Goal: Task Accomplishment & Management: Manage account settings

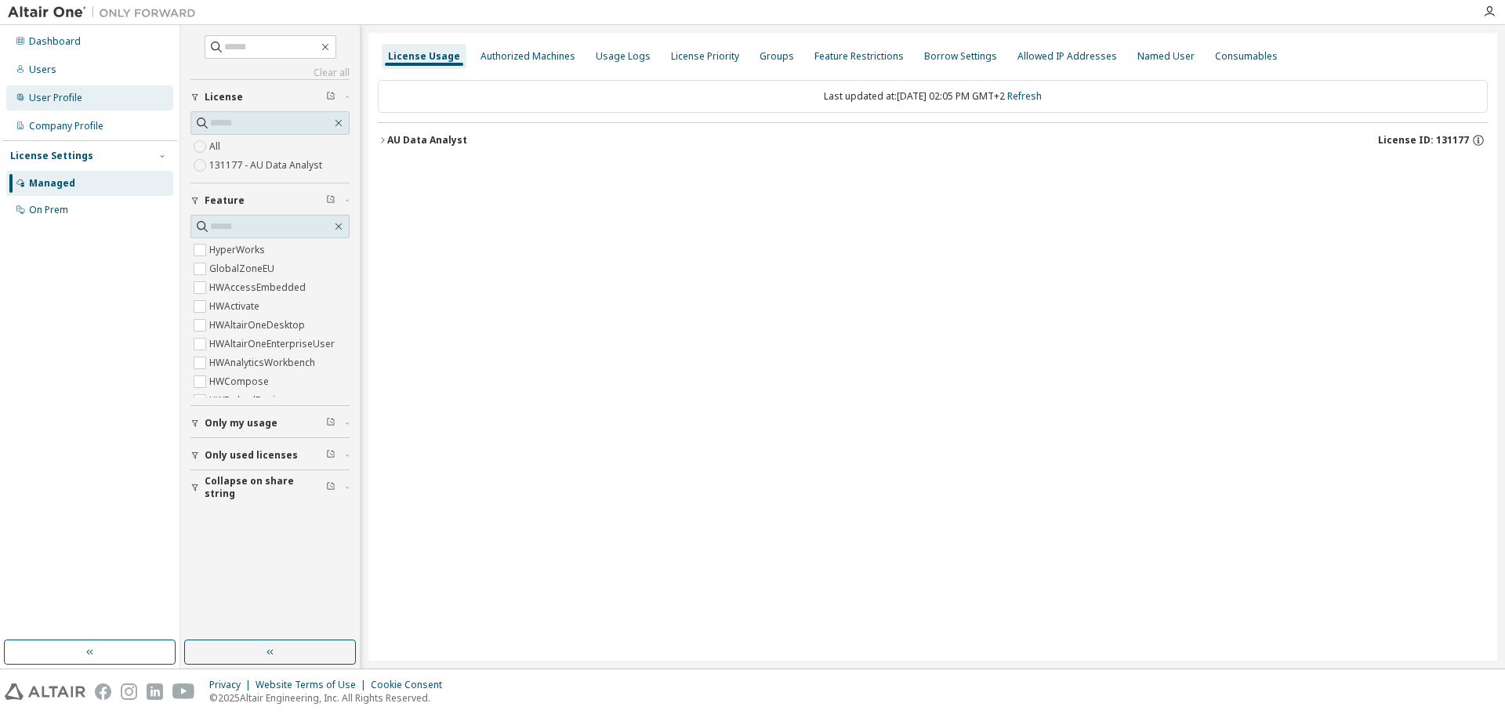
click at [62, 96] on div "User Profile" at bounding box center [55, 98] width 53 height 13
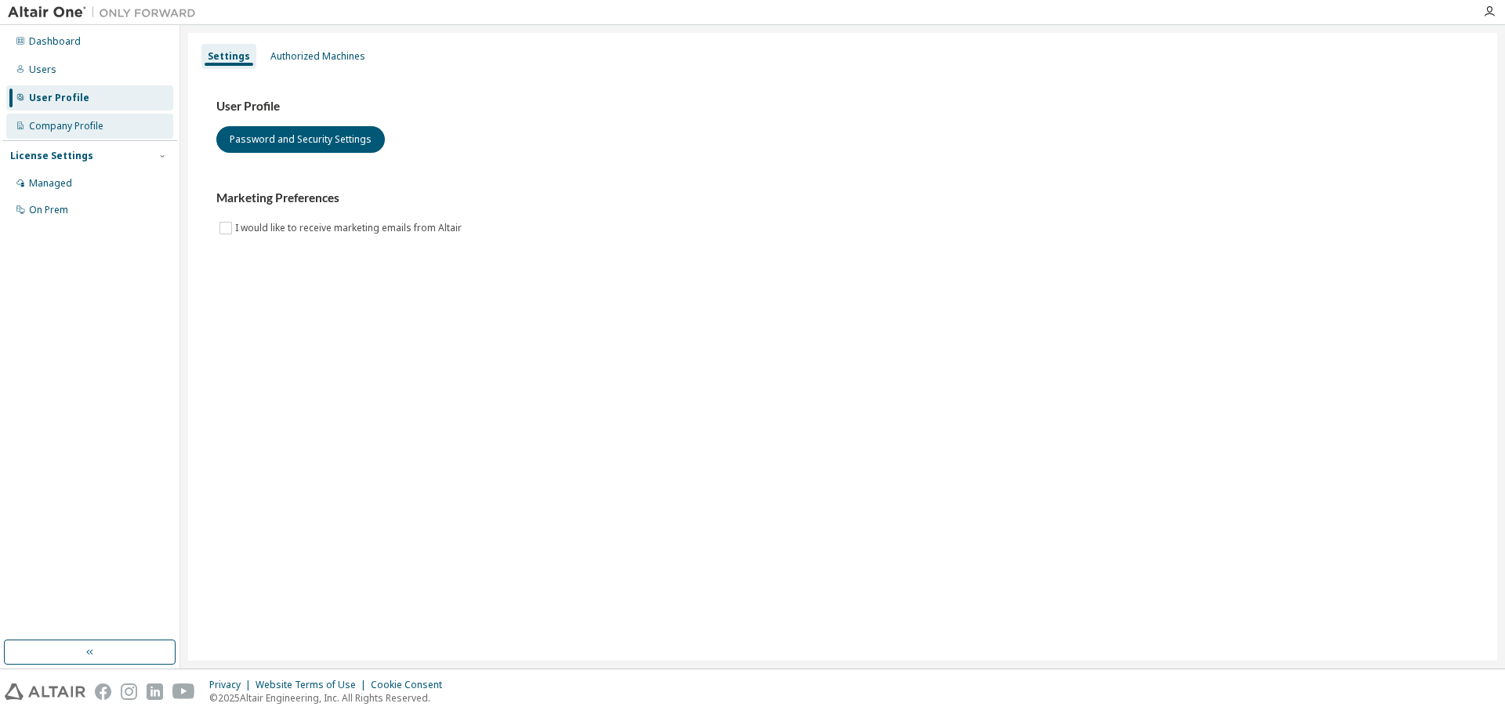
click at [67, 126] on div "Company Profile" at bounding box center [66, 126] width 74 height 13
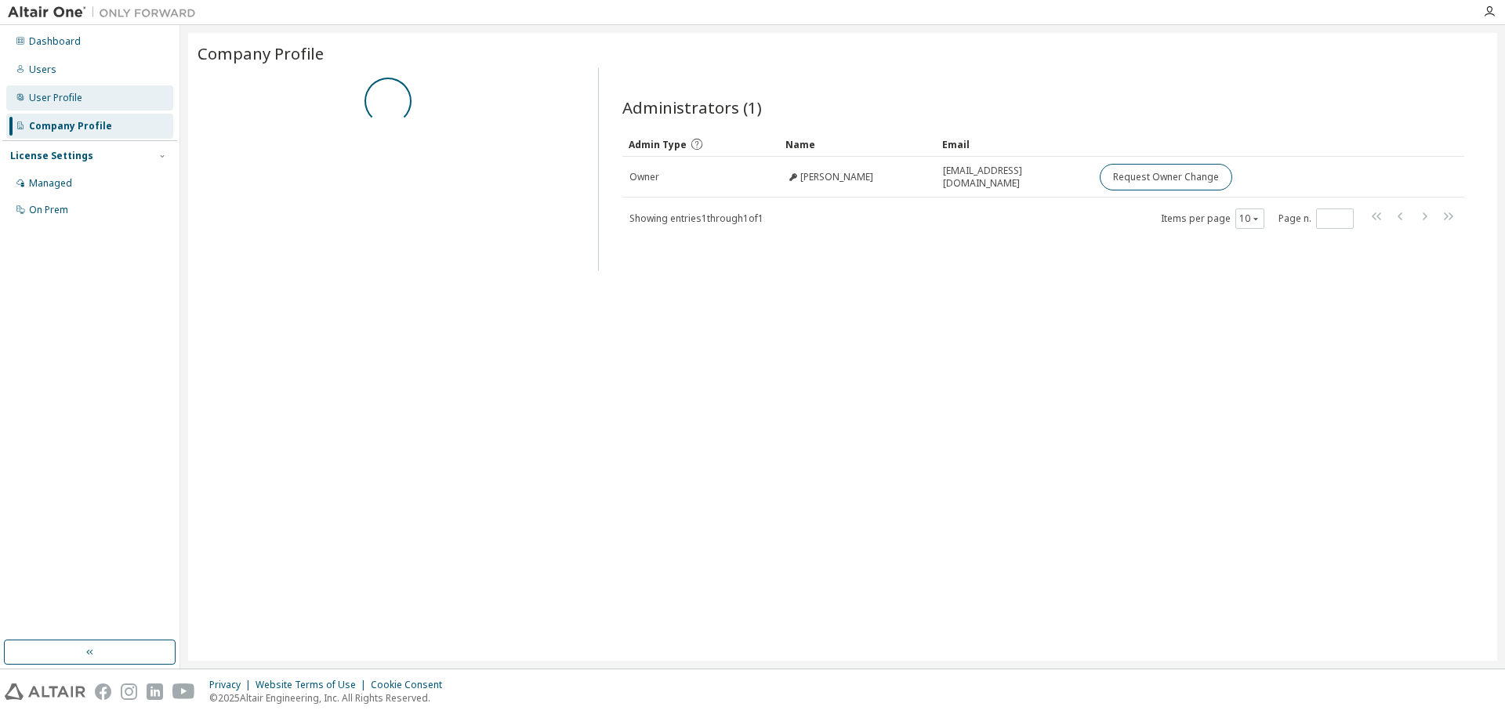
click at [62, 104] on div "User Profile" at bounding box center [89, 97] width 167 height 25
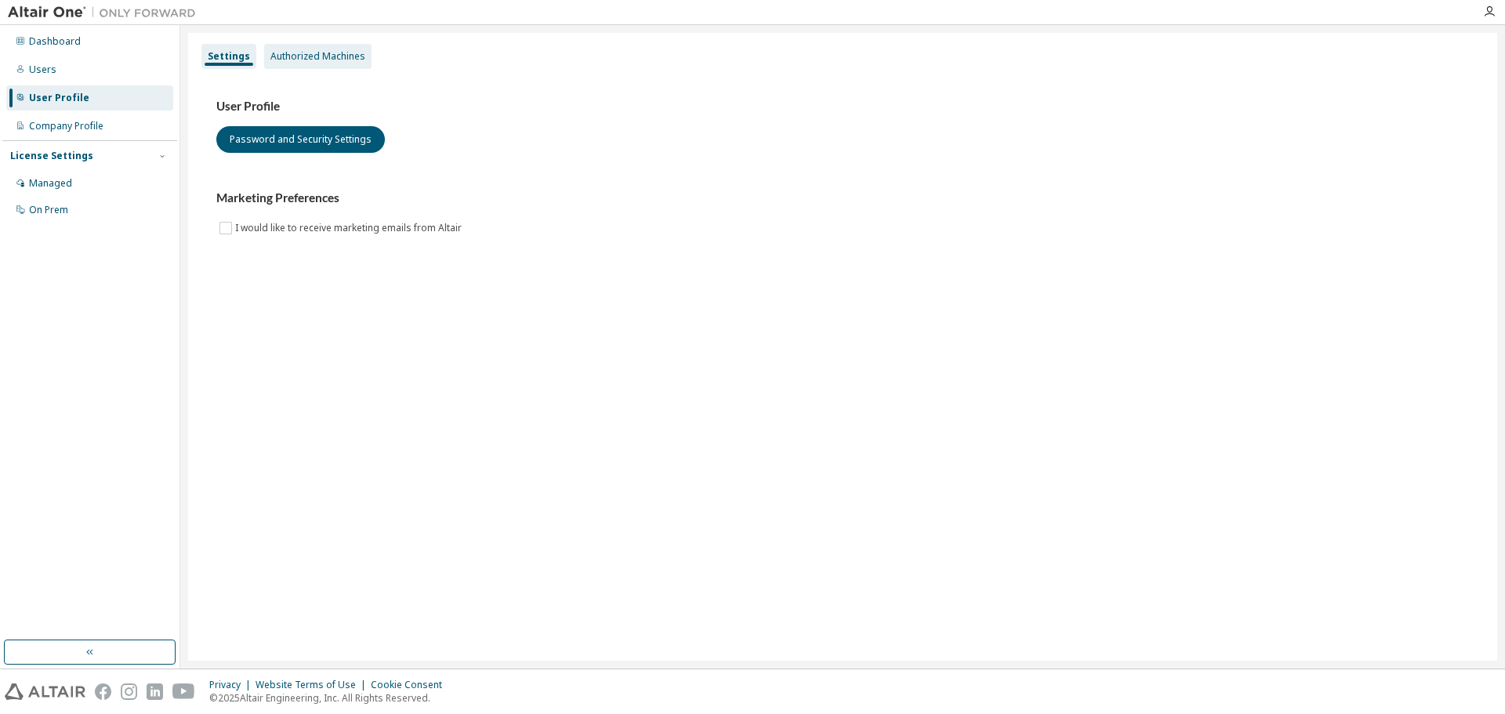
click at [314, 55] on div "Authorized Machines" at bounding box center [318, 56] width 95 height 13
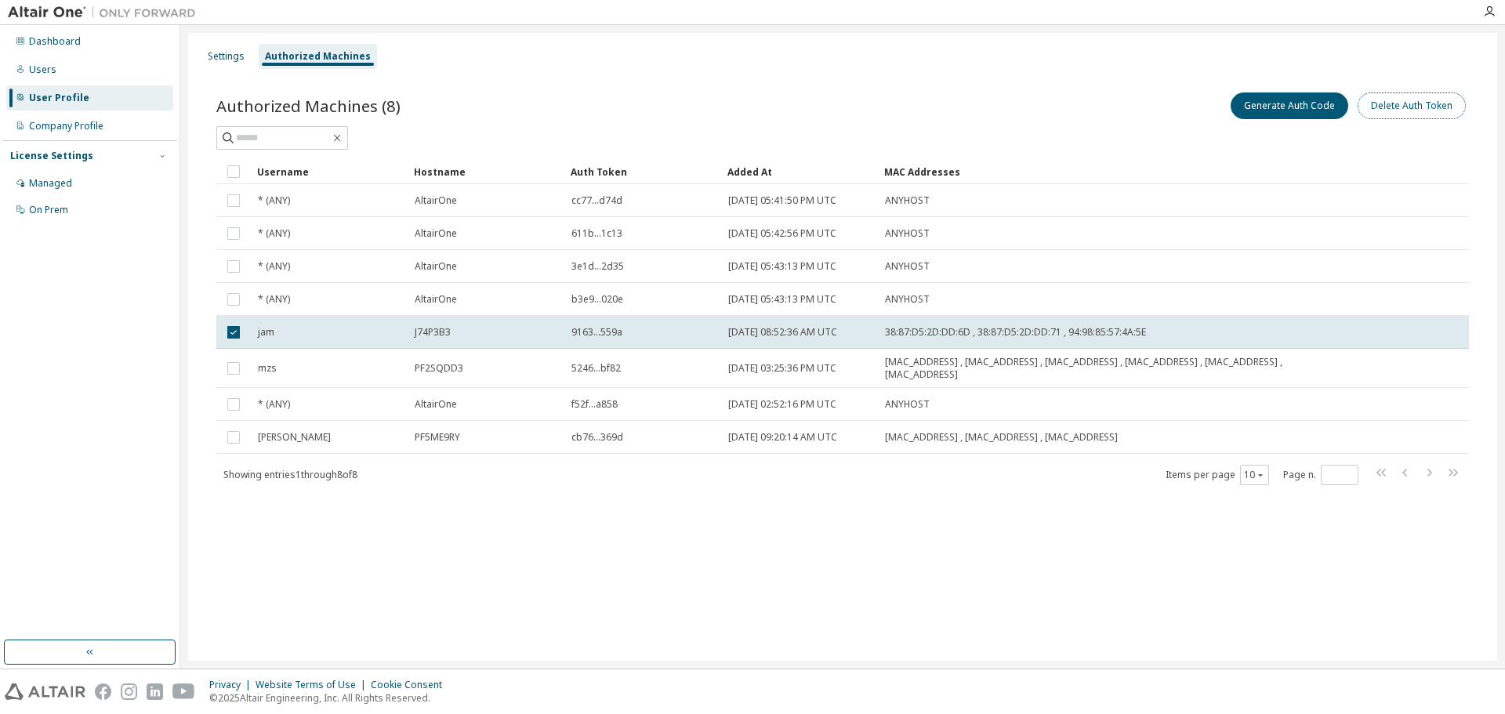
click at [1429, 108] on button "Delete Auth Token" at bounding box center [1412, 106] width 108 height 27
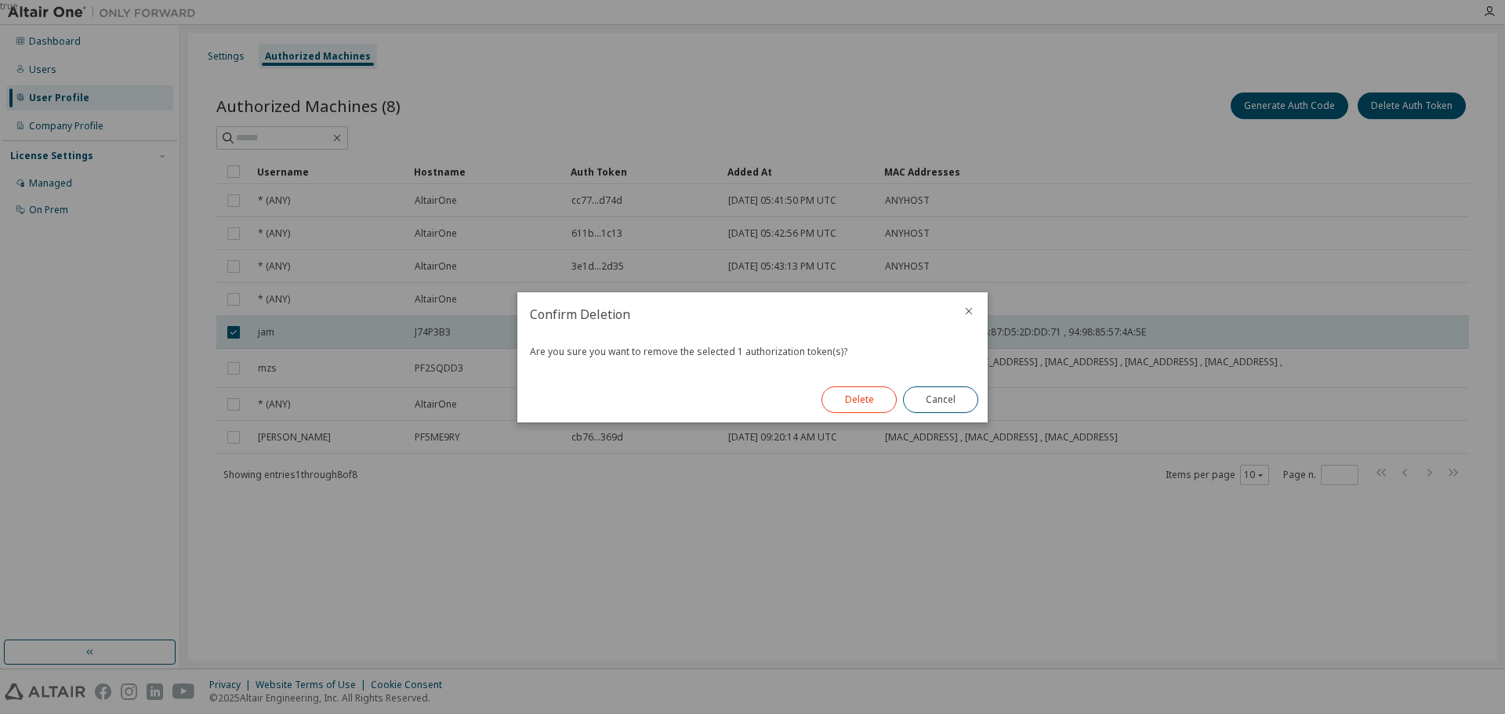
click at [852, 392] on button "Delete" at bounding box center [859, 400] width 75 height 27
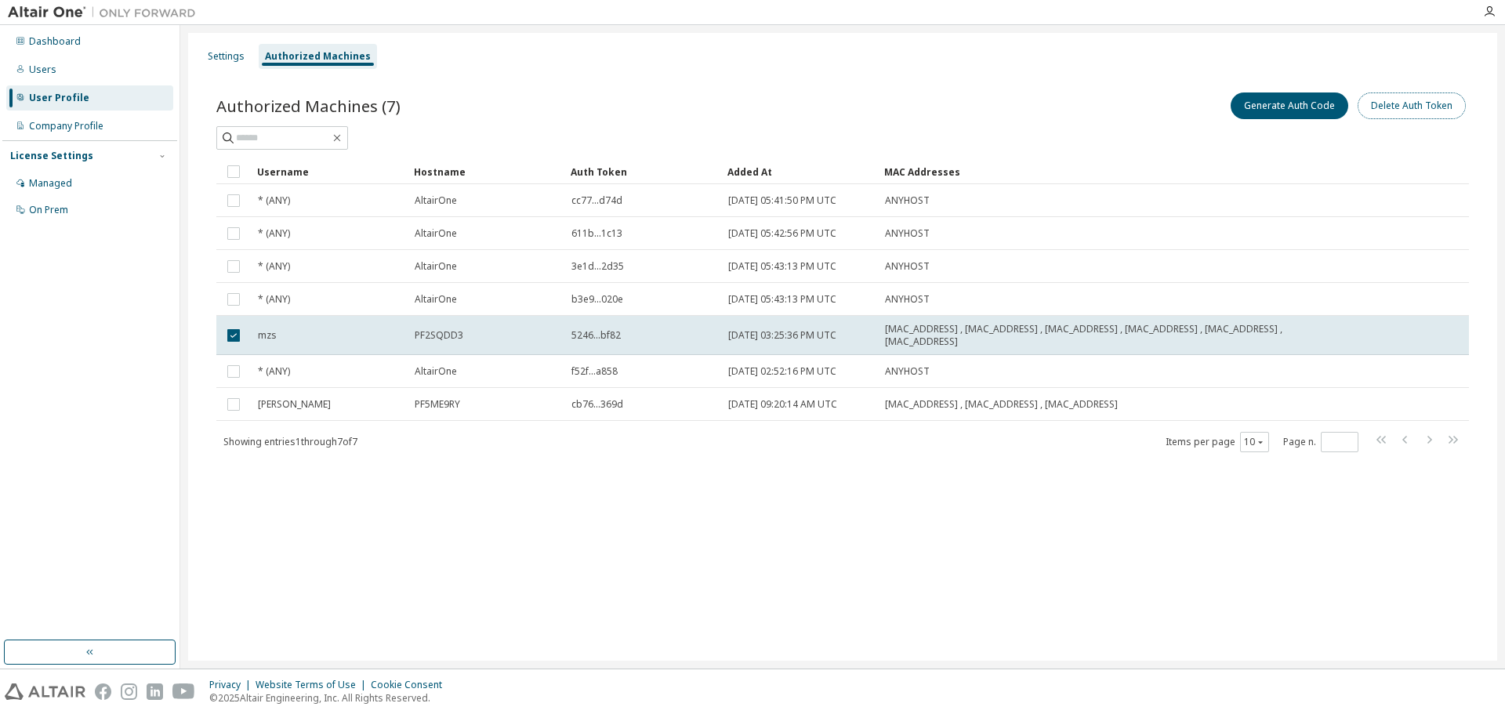
click at [1429, 103] on button "Delete Auth Token" at bounding box center [1412, 106] width 108 height 27
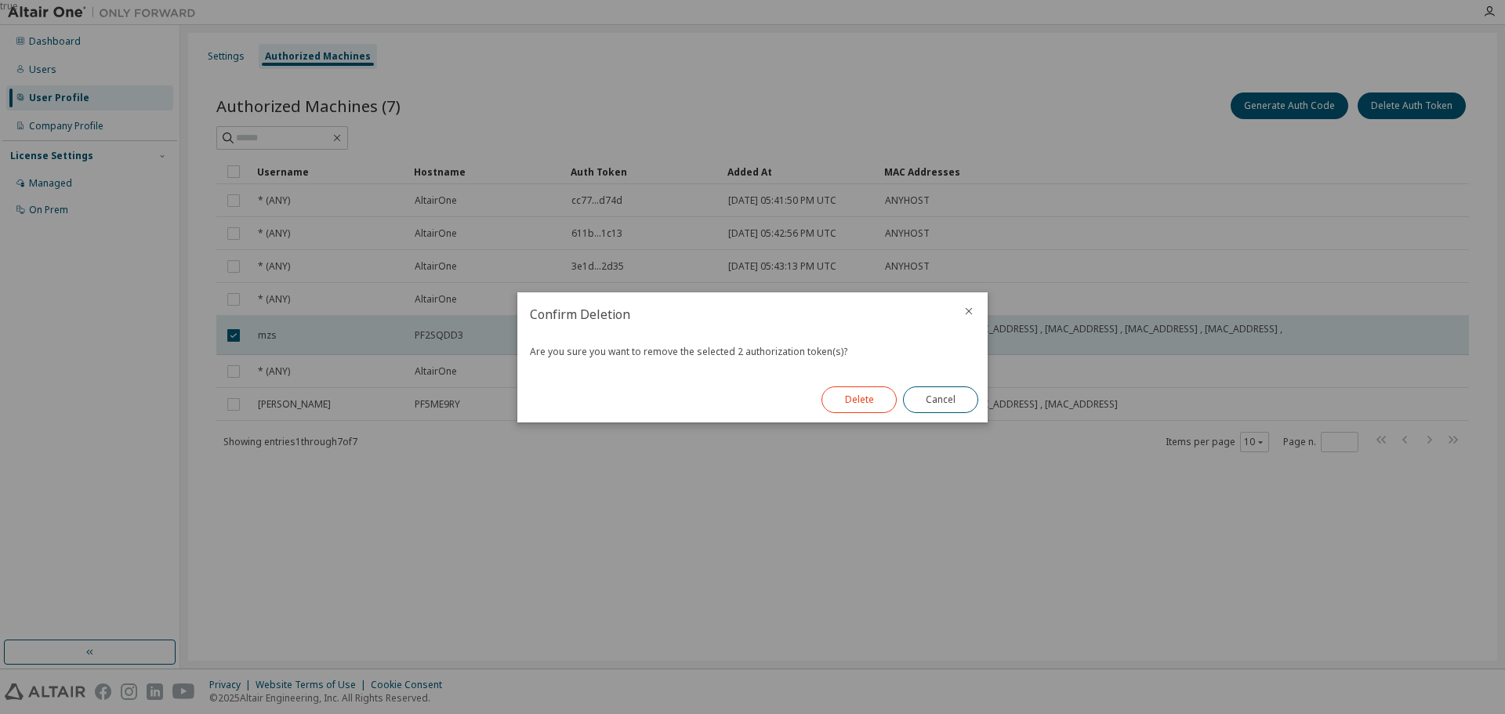
click at [852, 398] on button "Delete" at bounding box center [859, 400] width 75 height 27
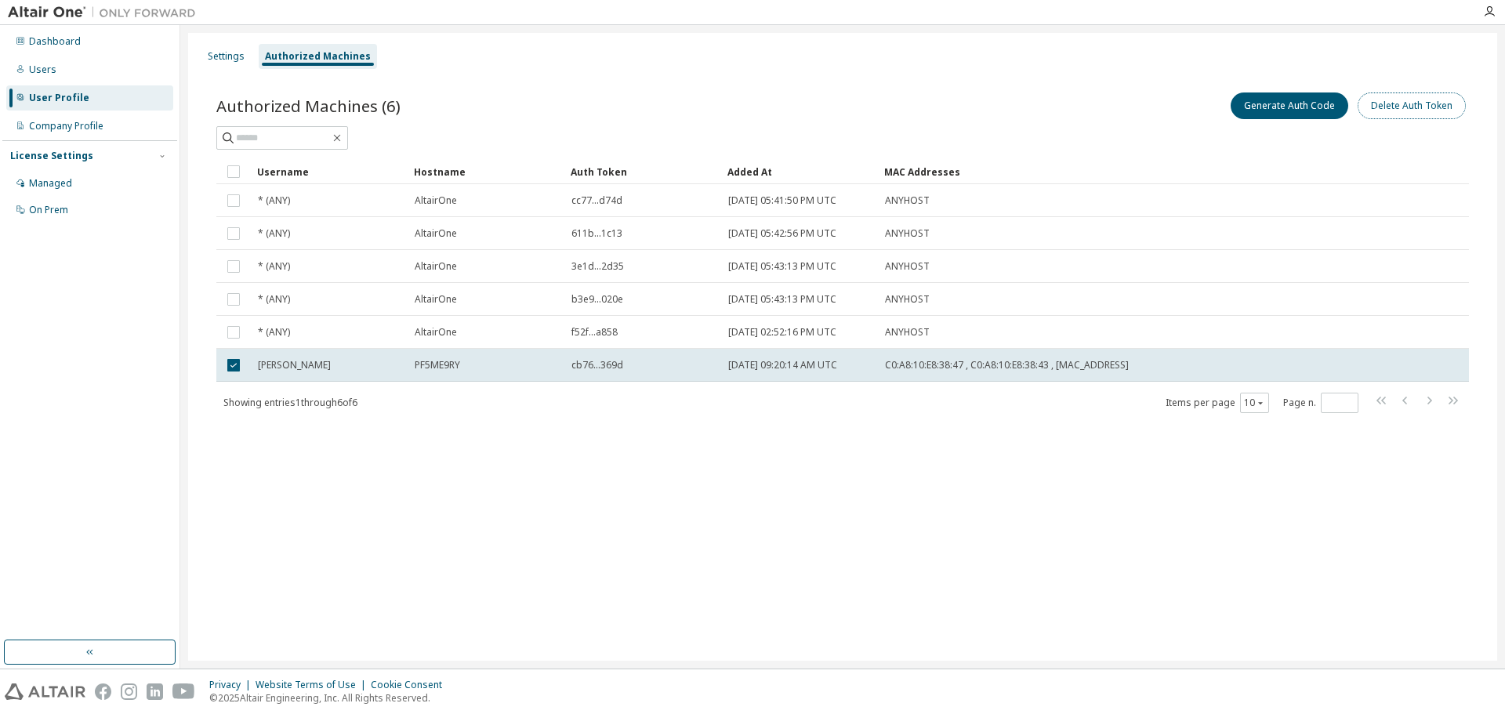
click at [1420, 107] on button "Delete Auth Token" at bounding box center [1412, 106] width 108 height 27
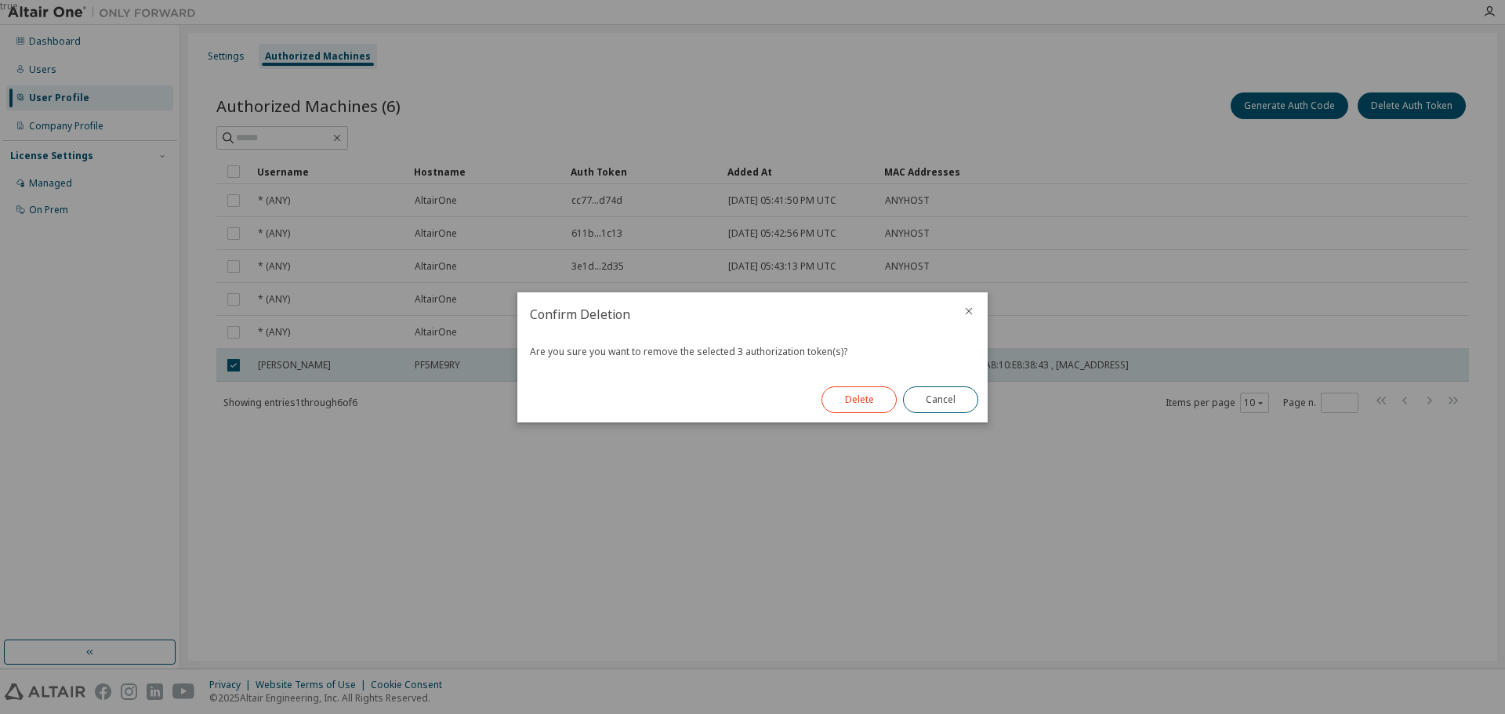
click at [854, 401] on button "Delete" at bounding box center [859, 400] width 75 height 27
